Goal: Check status

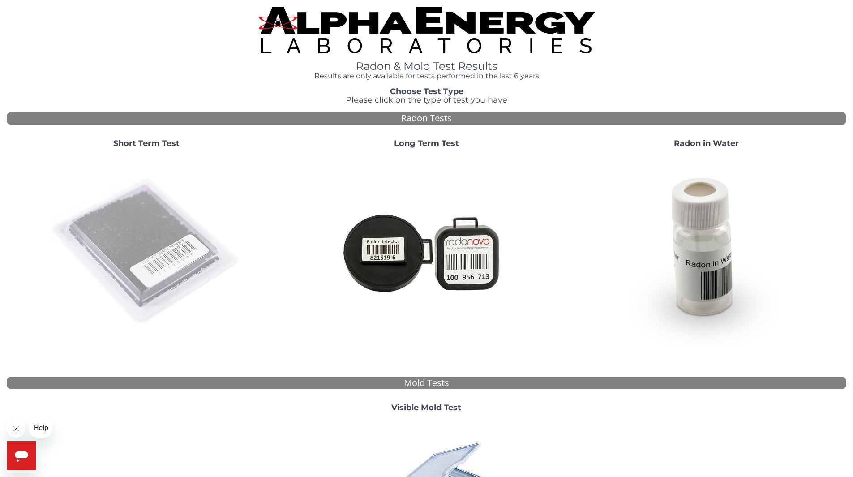
click at [145, 226] on img at bounding box center [146, 251] width 193 height 193
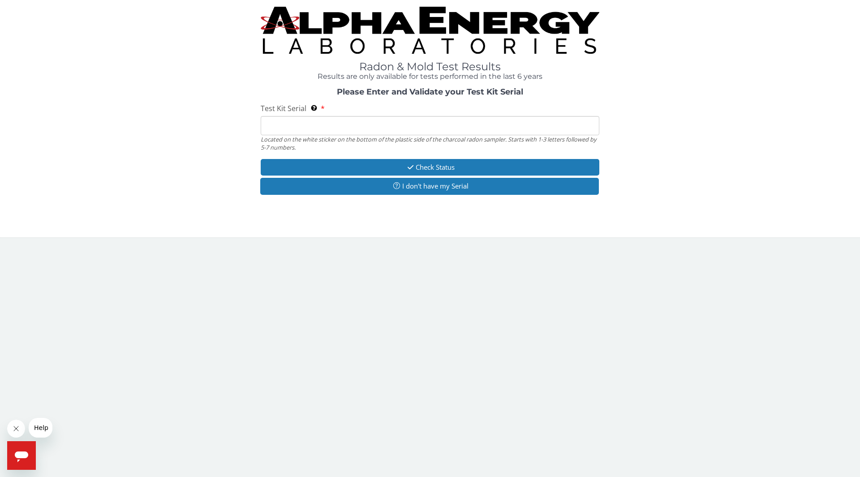
click at [278, 131] on input "Test Kit Serial Located on the white sticker on the bottom of the plastic side …" at bounding box center [430, 125] width 339 height 19
paste input "AA561099"
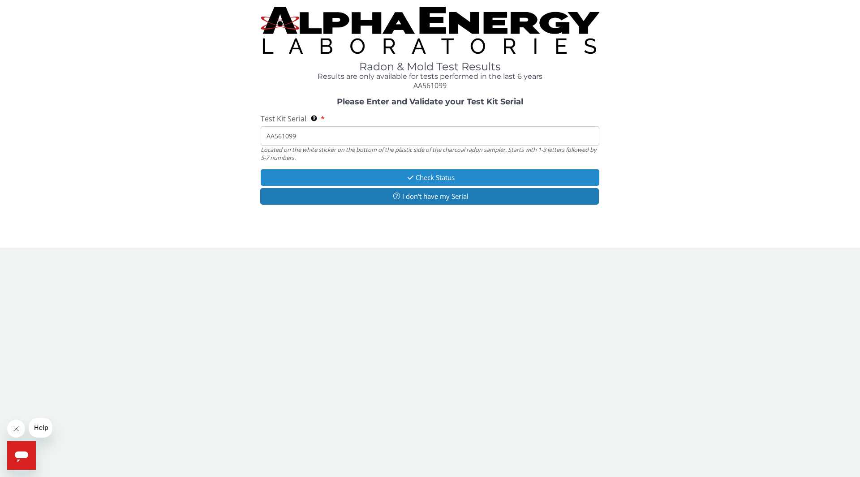
type input "AA561099"
click at [446, 174] on button "Check Status" at bounding box center [430, 177] width 339 height 17
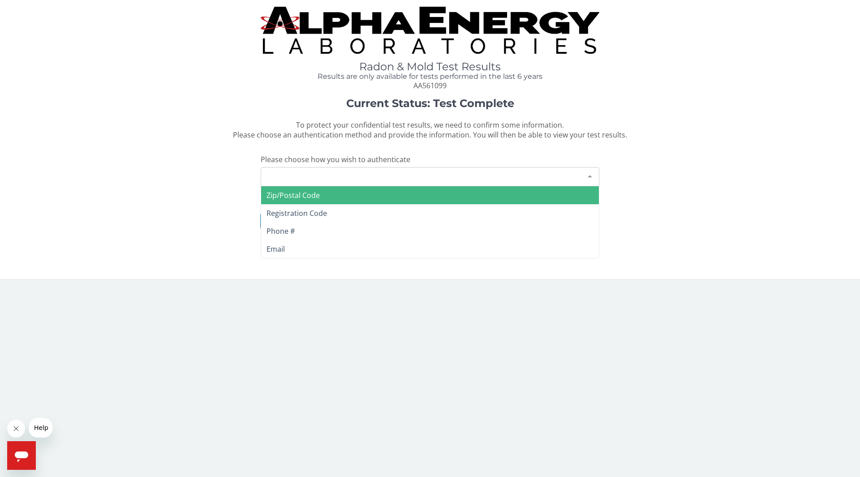
click at [443, 174] on div "Please make a selection" at bounding box center [430, 176] width 339 height 19
click at [301, 196] on span "Zip/Postal Code" at bounding box center [292, 195] width 53 height 10
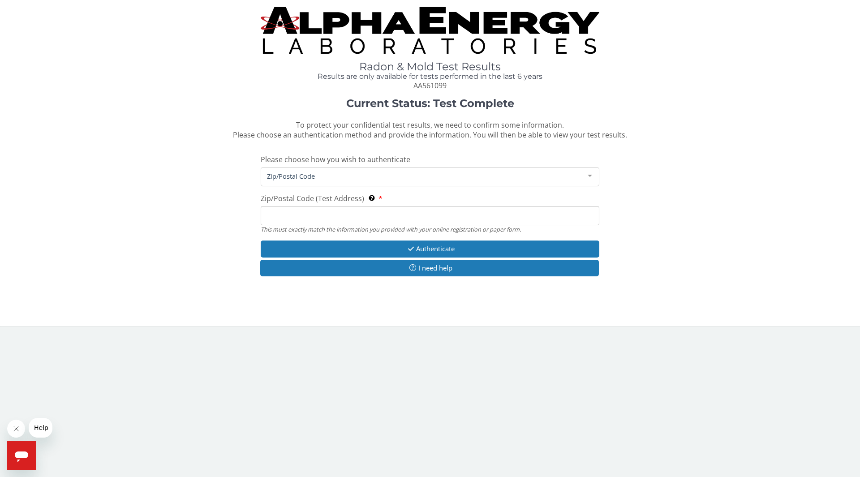
click at [305, 217] on input "Zip/Postal Code (Test Address) This must exactly match the information you prov…" at bounding box center [430, 215] width 339 height 19
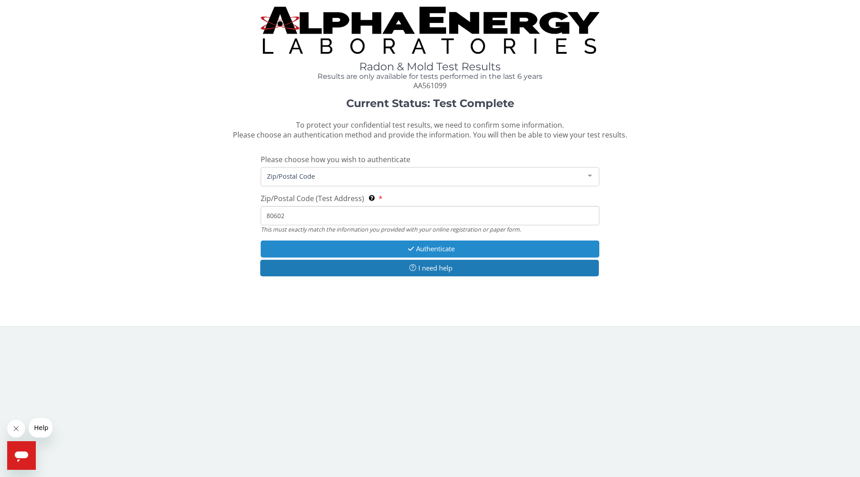
type input "80602"
click at [416, 248] on button "Authenticate" at bounding box center [430, 248] width 339 height 17
